Goal: Find specific page/section: Find specific page/section

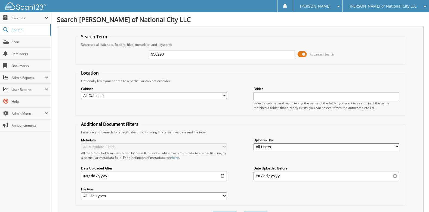
type input "950290"
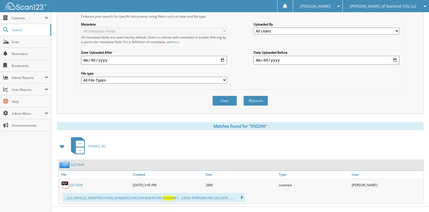
scroll to position [124, 0]
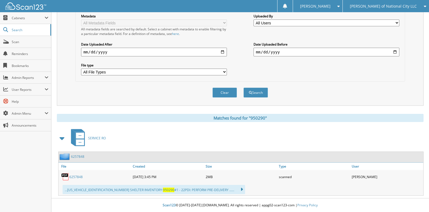
click at [393, 8] on span "[PERSON_NAME] of National City LLC" at bounding box center [382, 6] width 67 height 3
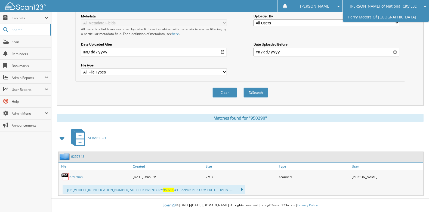
click at [390, 16] on link "Perry Motors Of [GEOGRAPHIC_DATA]" at bounding box center [385, 17] width 86 height 10
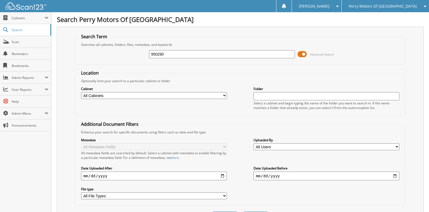
type input "950290"
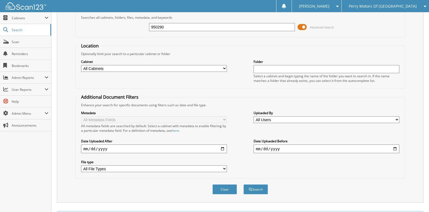
scroll to position [53, 0]
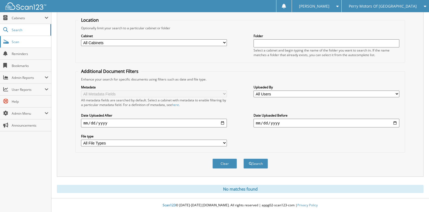
click at [42, 44] on span "Scan" at bounding box center [30, 42] width 37 height 5
